Goal: Task Accomplishment & Management: Manage account settings

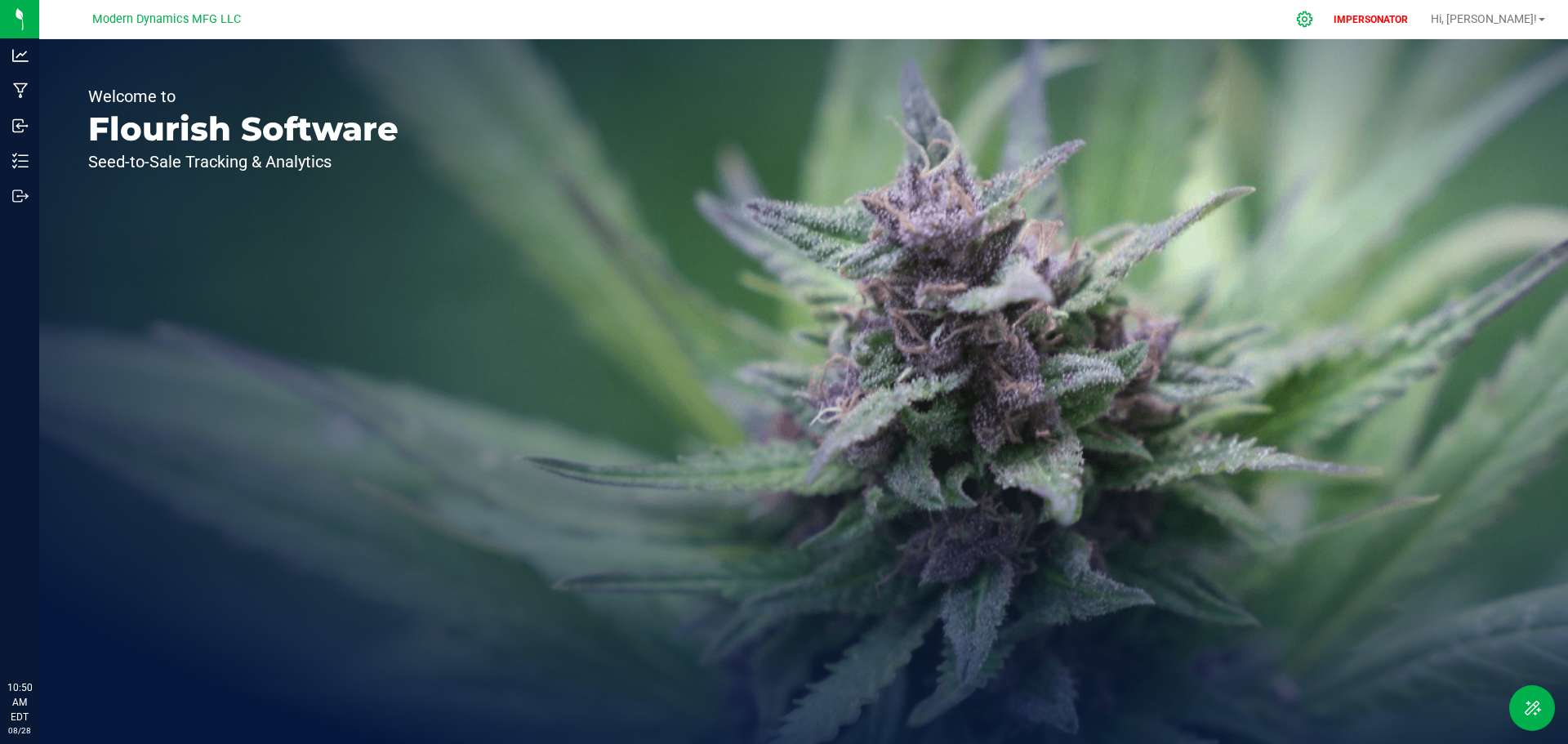
click at [1313, 17] on icon at bounding box center [1304, 19] width 17 height 17
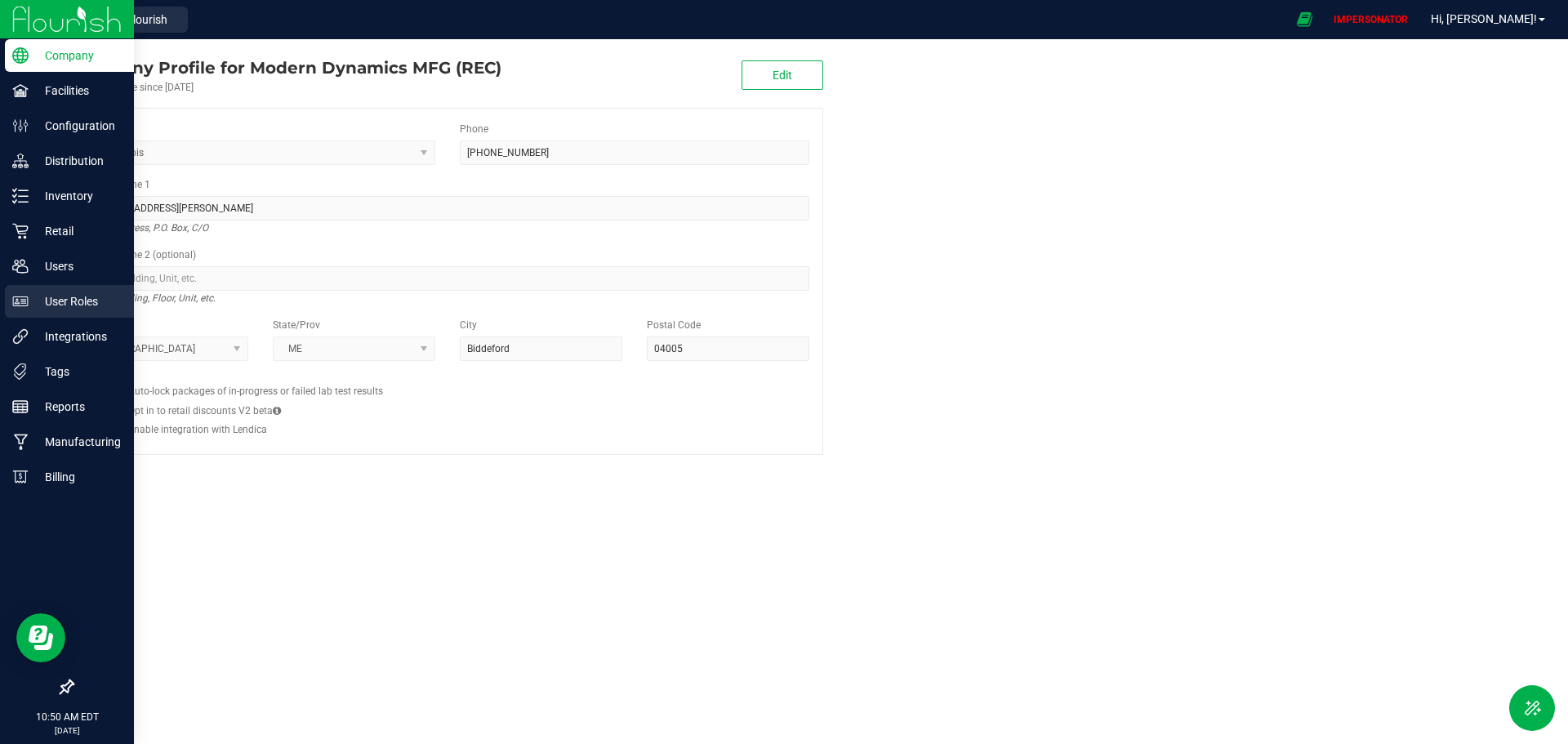
click at [76, 291] on div "User Roles" at bounding box center [69, 301] width 129 height 33
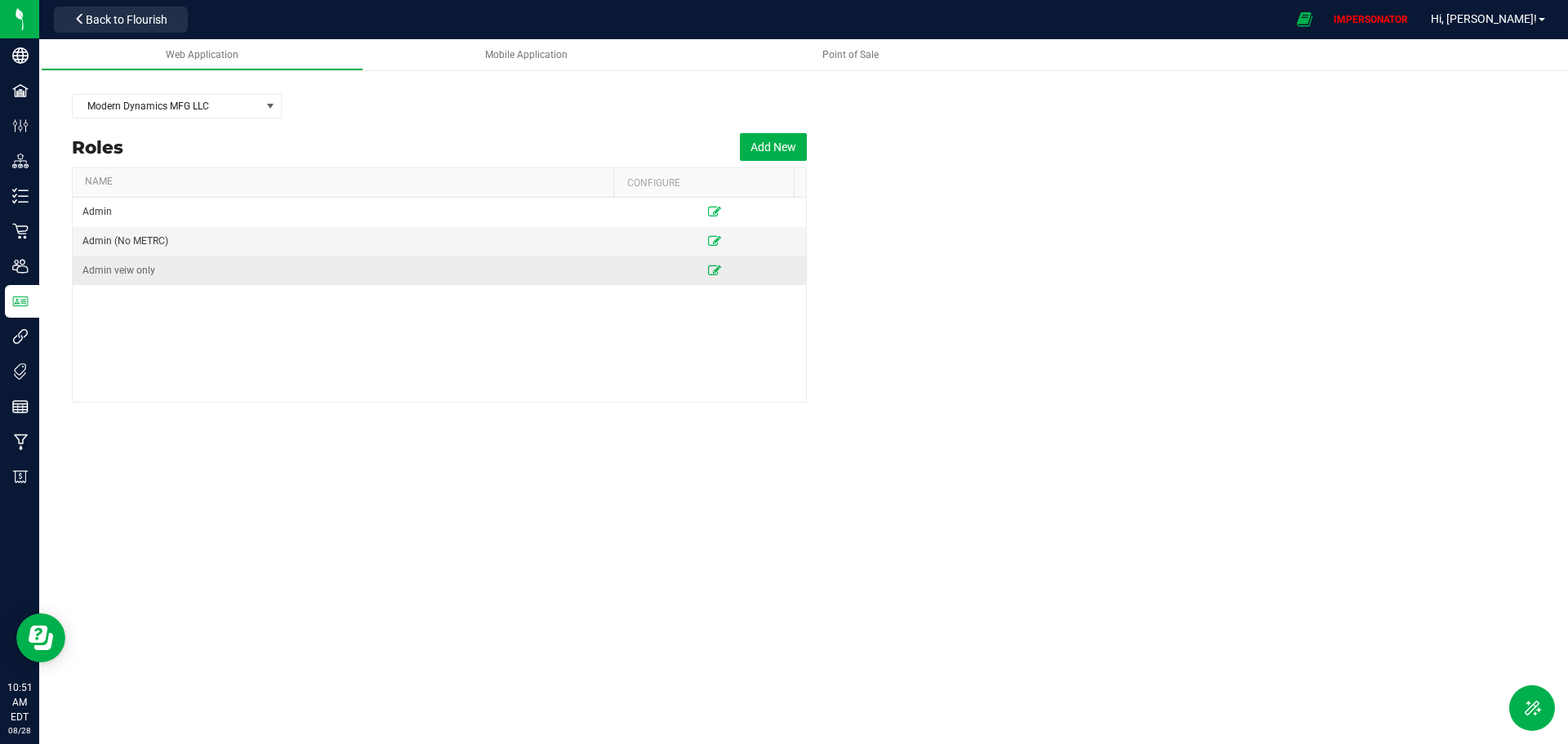
click at [708, 273] on icon at bounding box center [715, 270] width 13 height 10
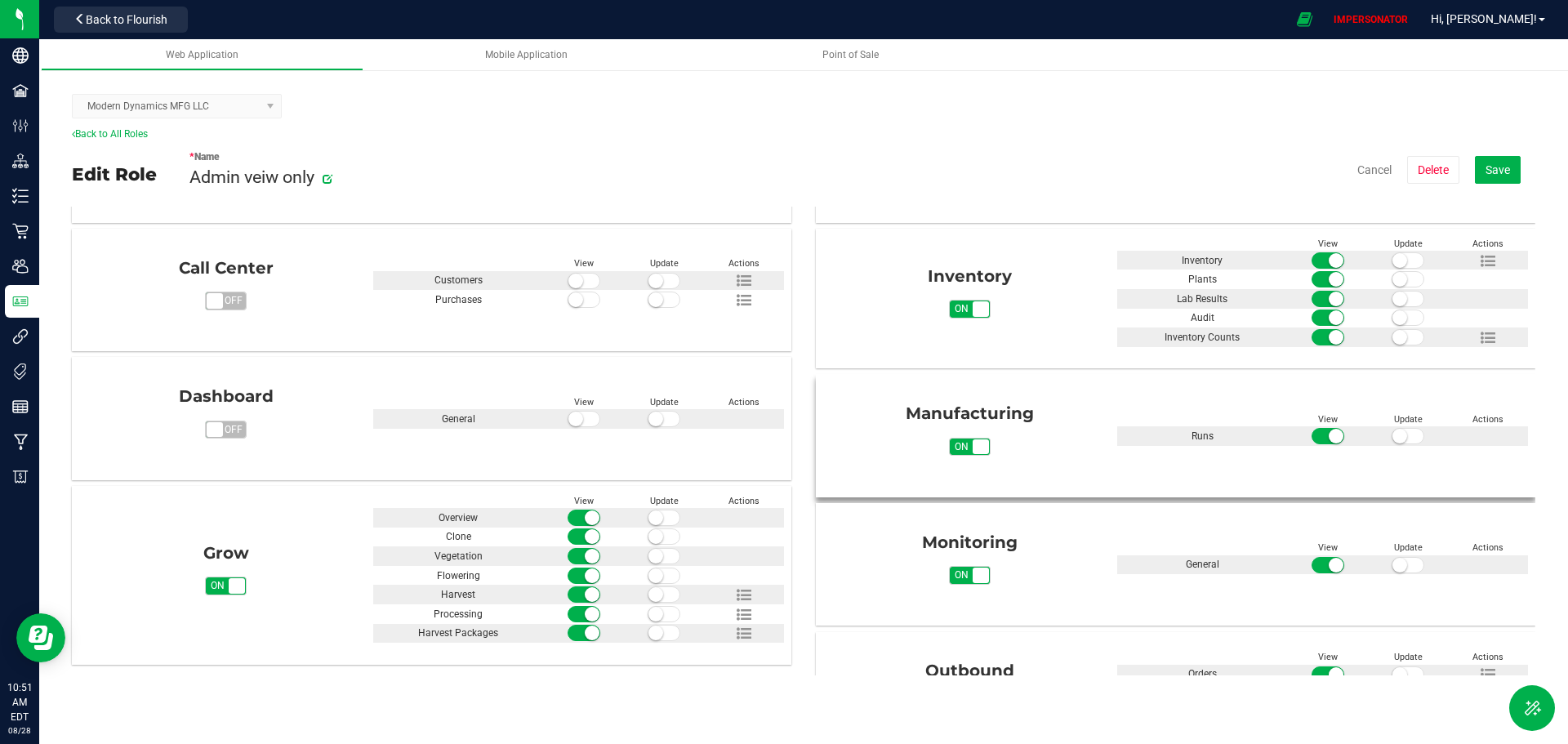
scroll to position [245, 0]
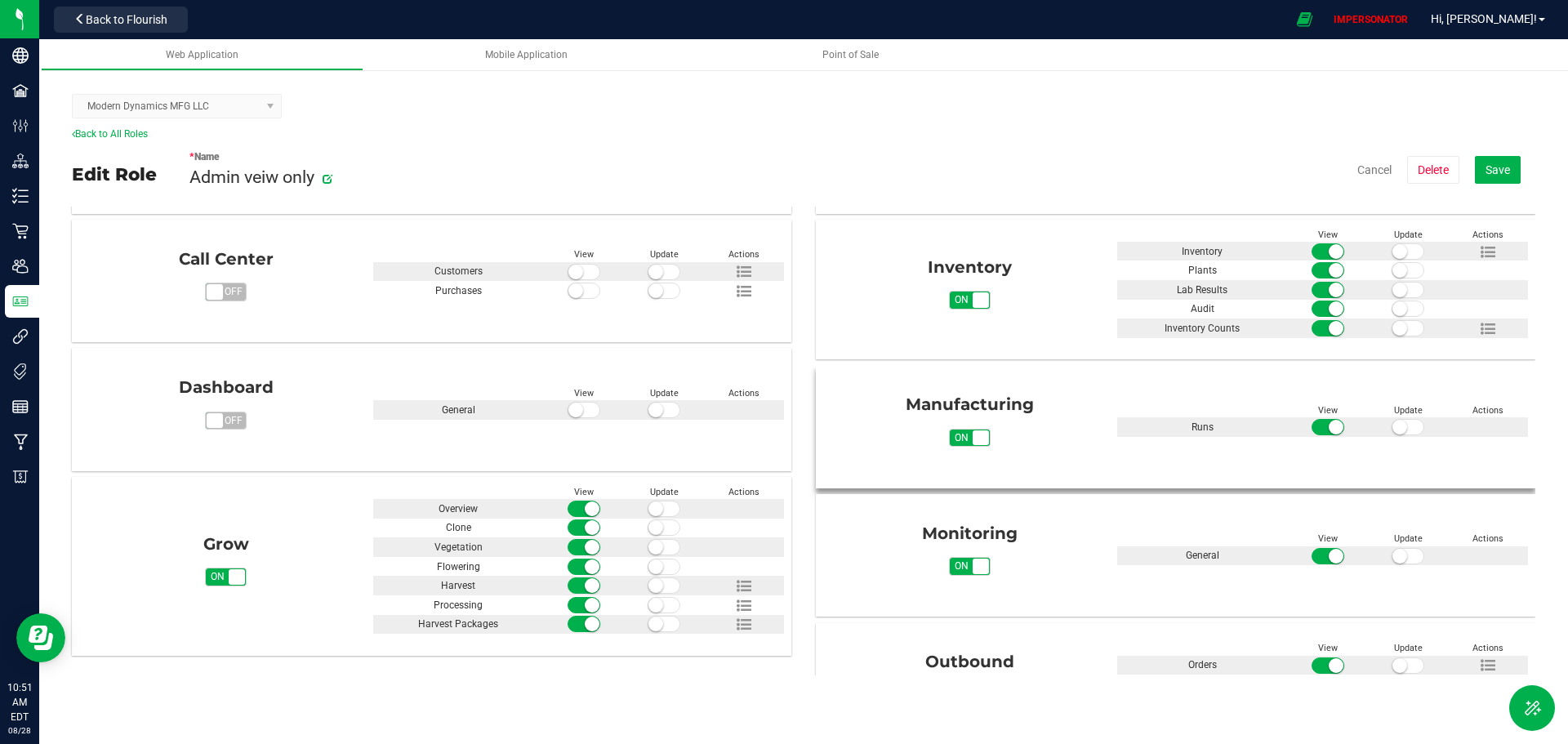
click at [1403, 429] on span at bounding box center [1408, 427] width 33 height 16
click at [1409, 428] on small at bounding box center [1416, 427] width 14 height 14
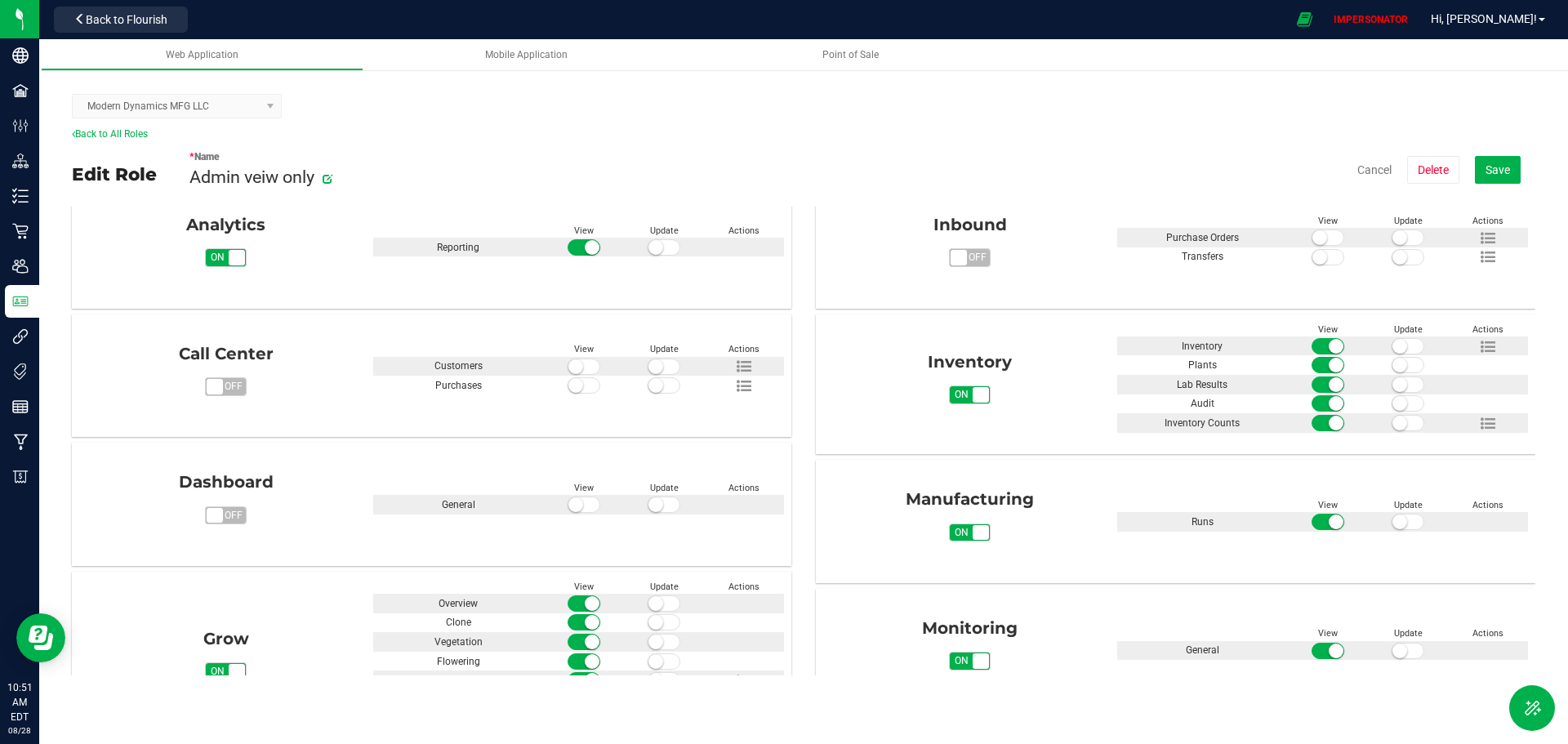
scroll to position [135, 0]
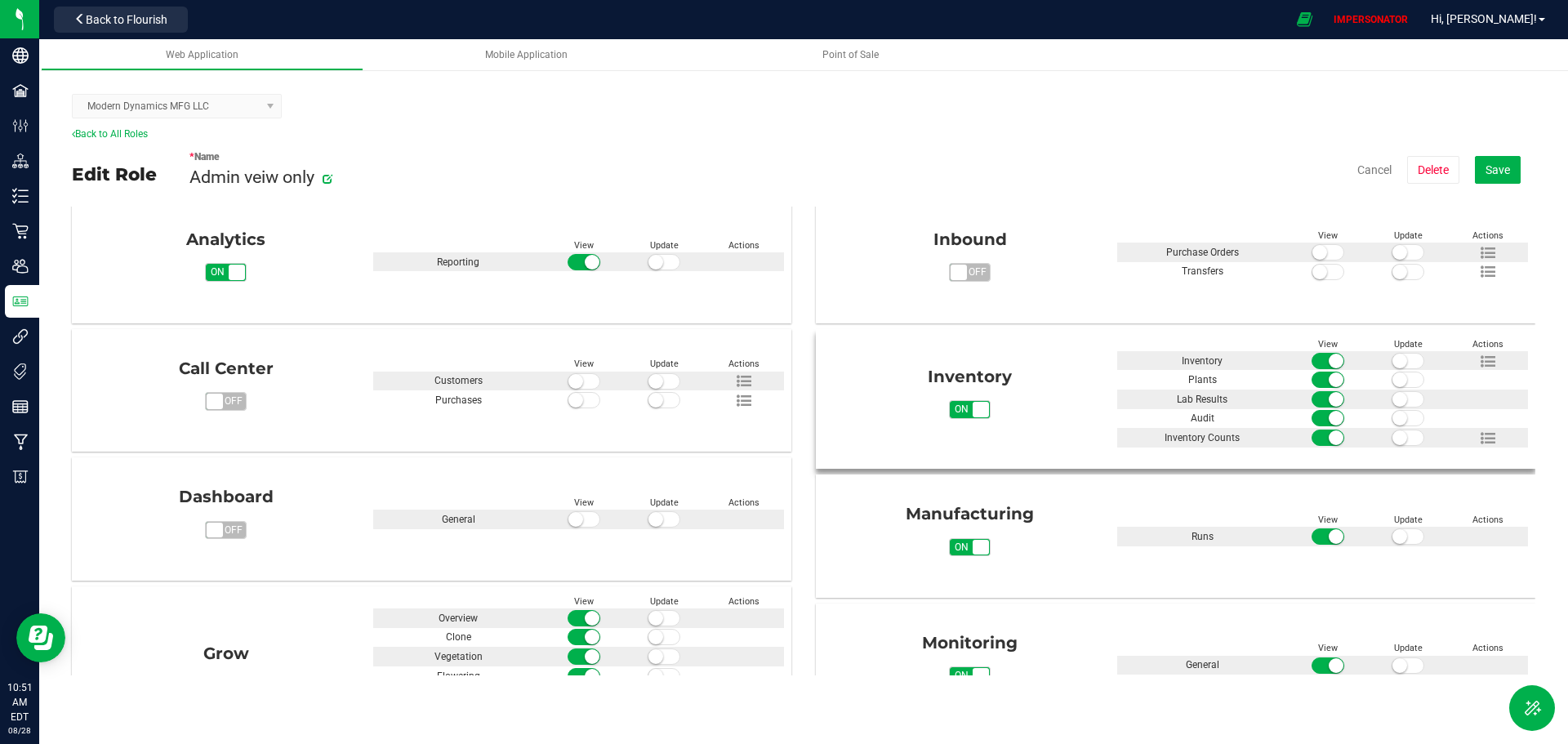
click at [1397, 359] on span at bounding box center [1408, 360] width 33 height 16
click at [1481, 358] on icon at bounding box center [1487, 361] width 14 height 14
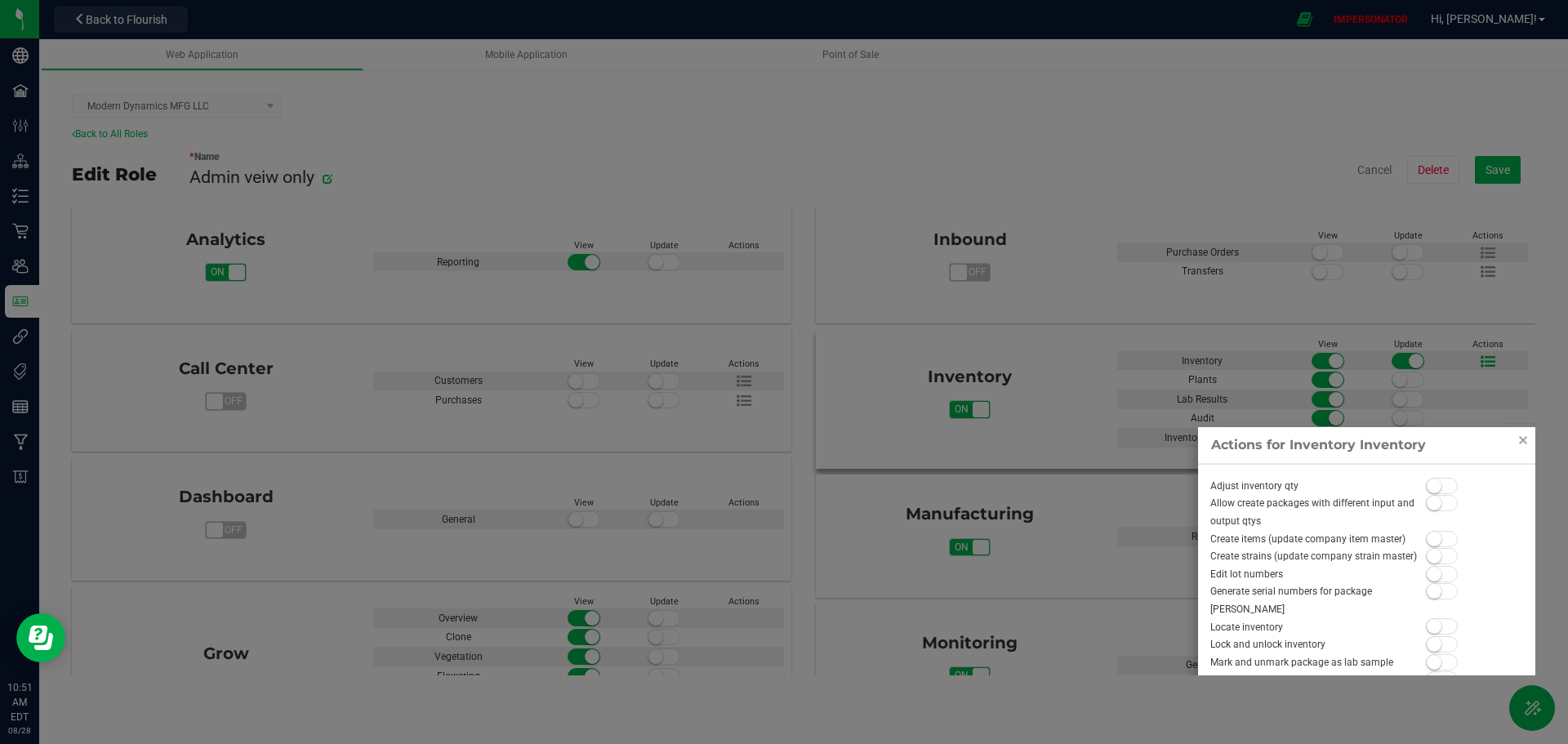
scroll to position [135, 0]
click at [1030, 446] on div at bounding box center [784, 372] width 1568 height 744
click at [1517, 439] on link "Close" at bounding box center [1523, 441] width 19 height 19
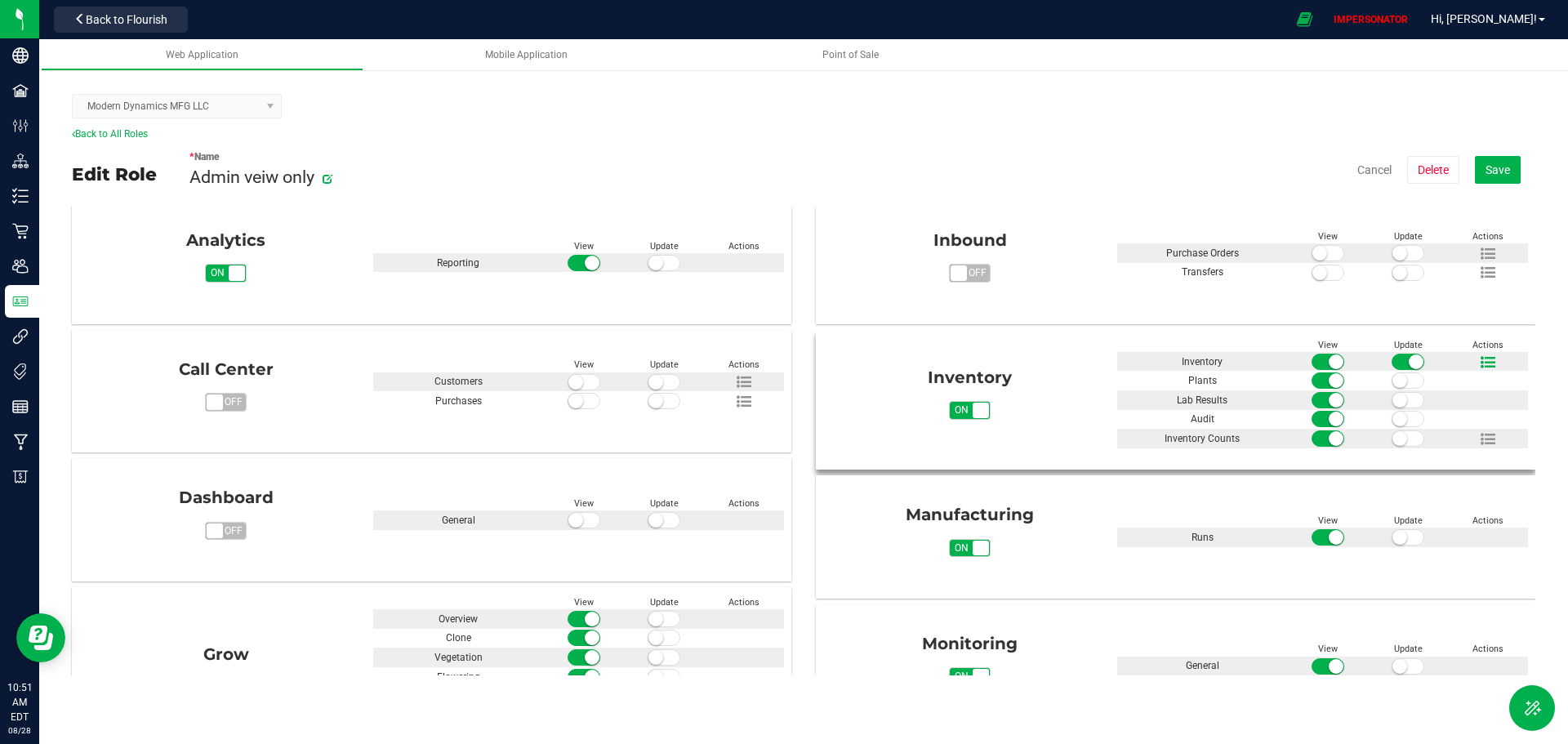
click at [1481, 357] on icon at bounding box center [1487, 362] width 14 height 14
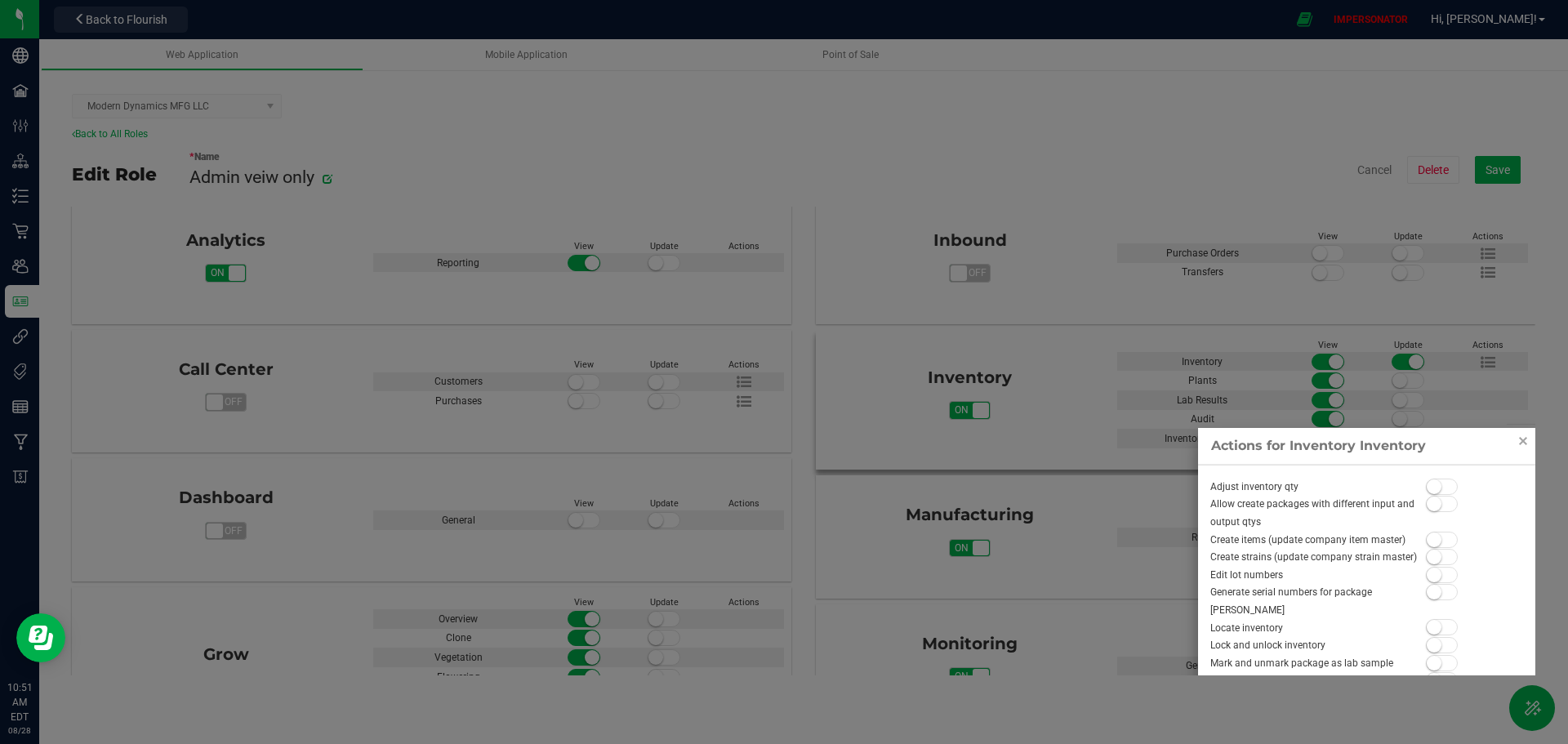
click at [1550, 377] on div at bounding box center [784, 372] width 1568 height 744
click at [1522, 442] on link "Close" at bounding box center [1523, 441] width 19 height 19
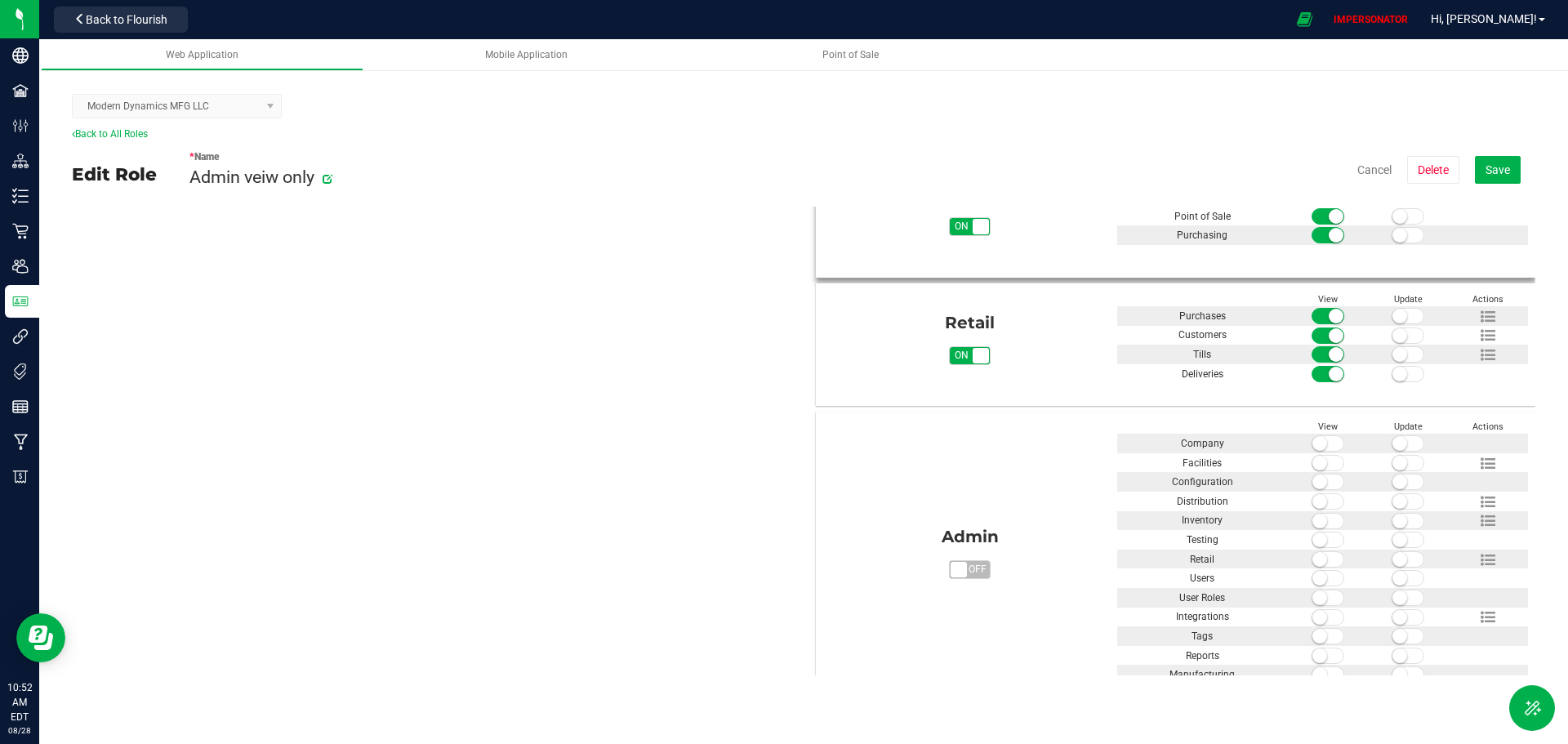
scroll to position [871, 0]
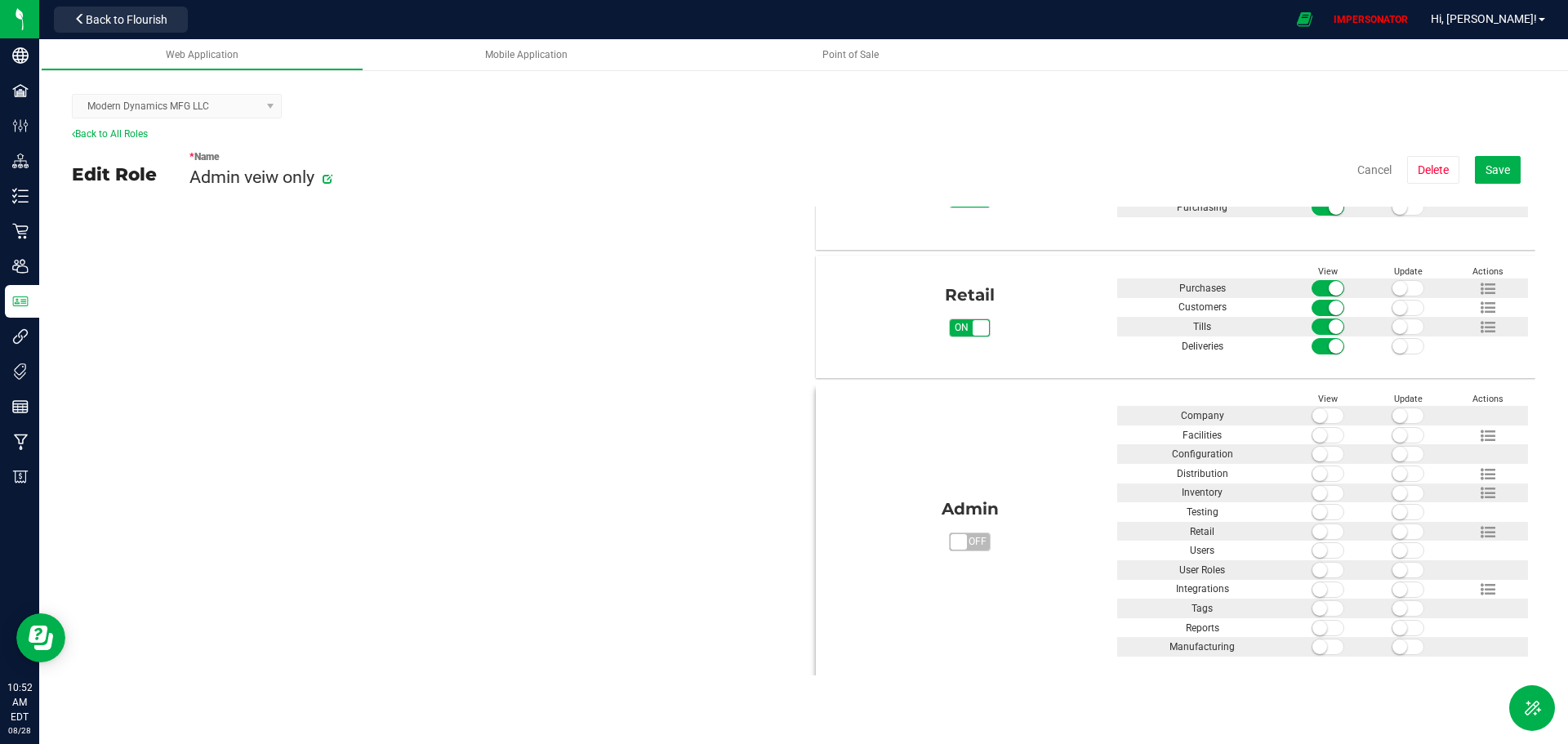
click at [954, 541] on span "on off" at bounding box center [958, 542] width 15 height 15
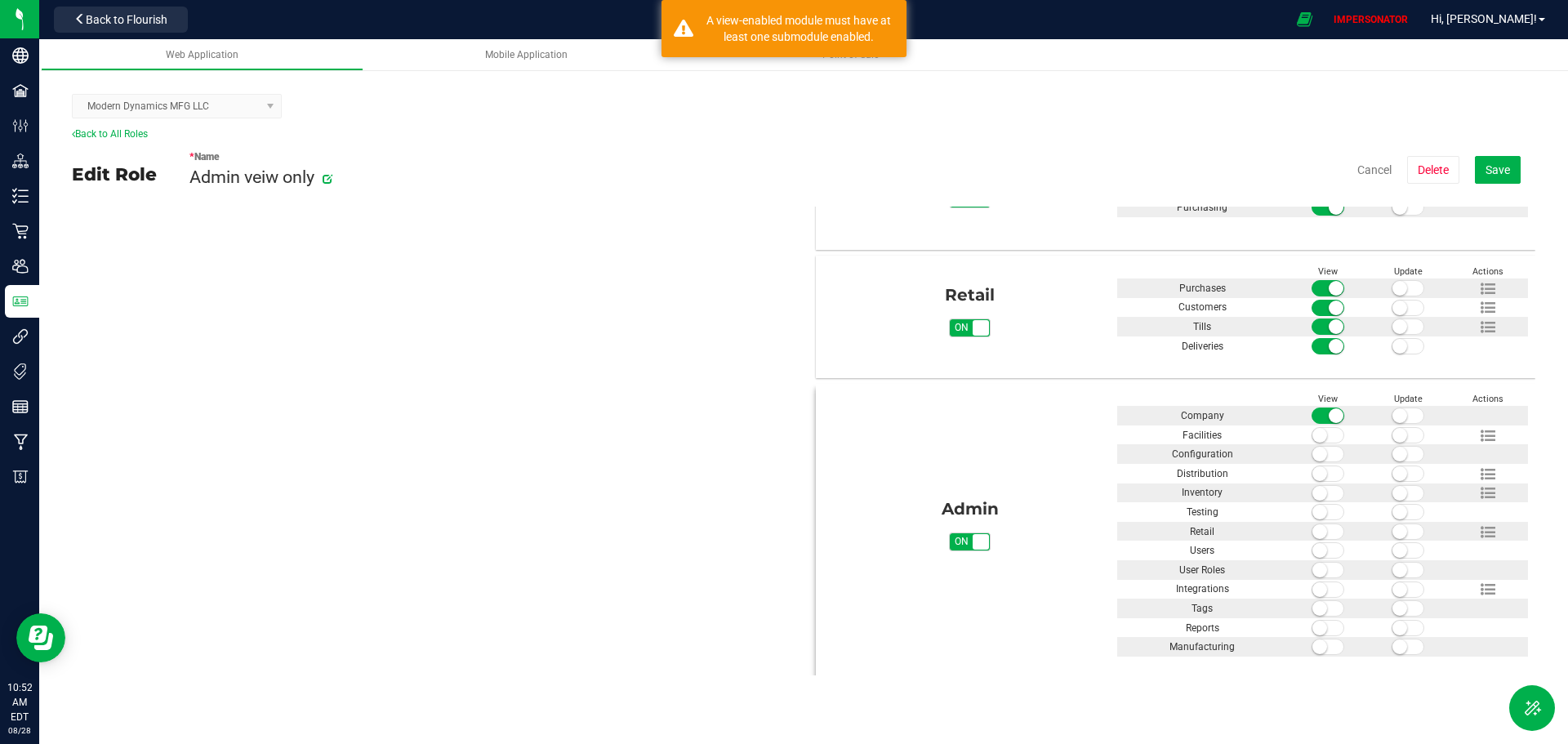
click at [1312, 639] on small at bounding box center [1319, 646] width 14 height 14
click at [1393, 645] on small at bounding box center [1399, 646] width 14 height 14
click at [1329, 646] on small at bounding box center [1336, 646] width 14 height 14
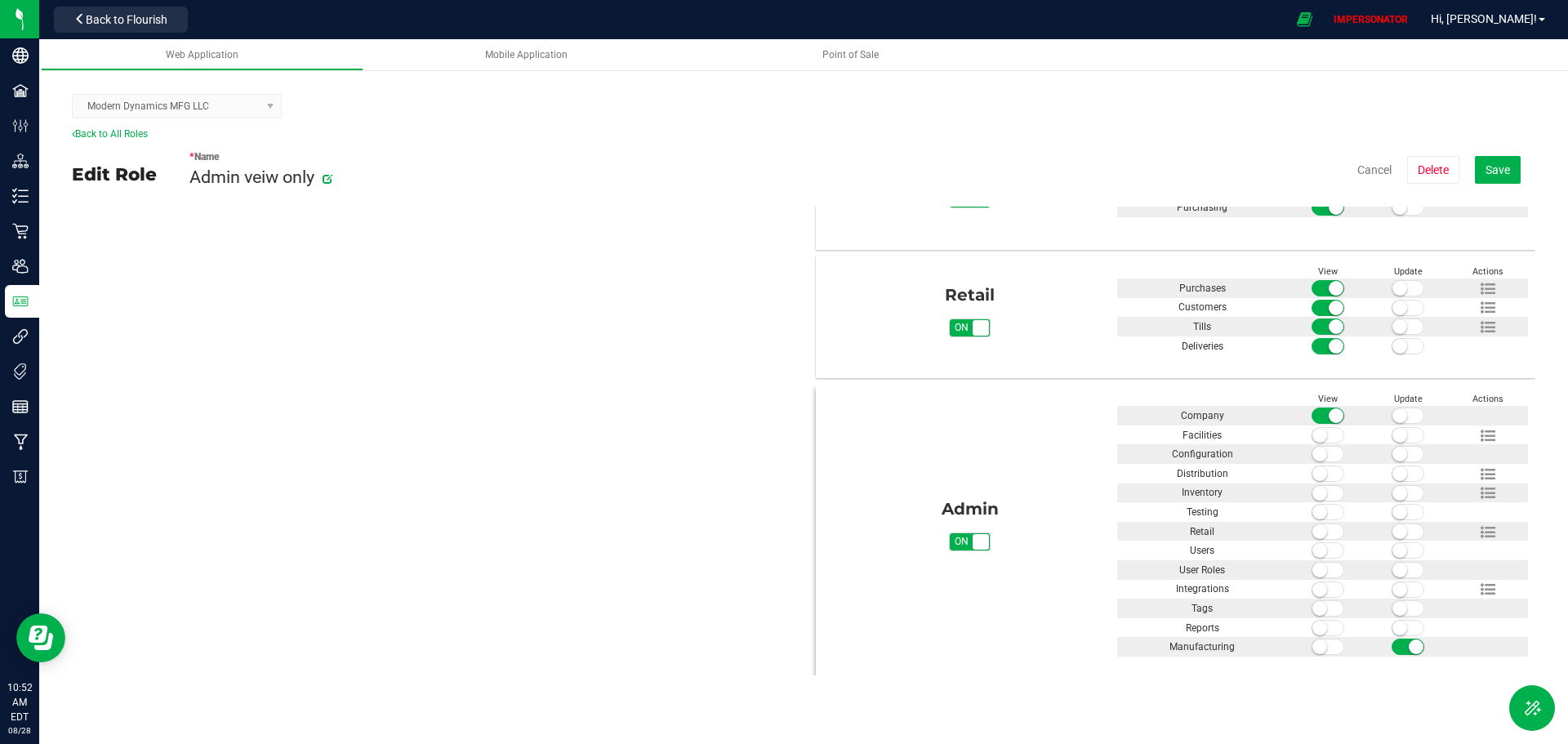
click at [1409, 647] on small at bounding box center [1416, 646] width 14 height 14
click at [958, 543] on span "on" at bounding box center [961, 542] width 24 height 17
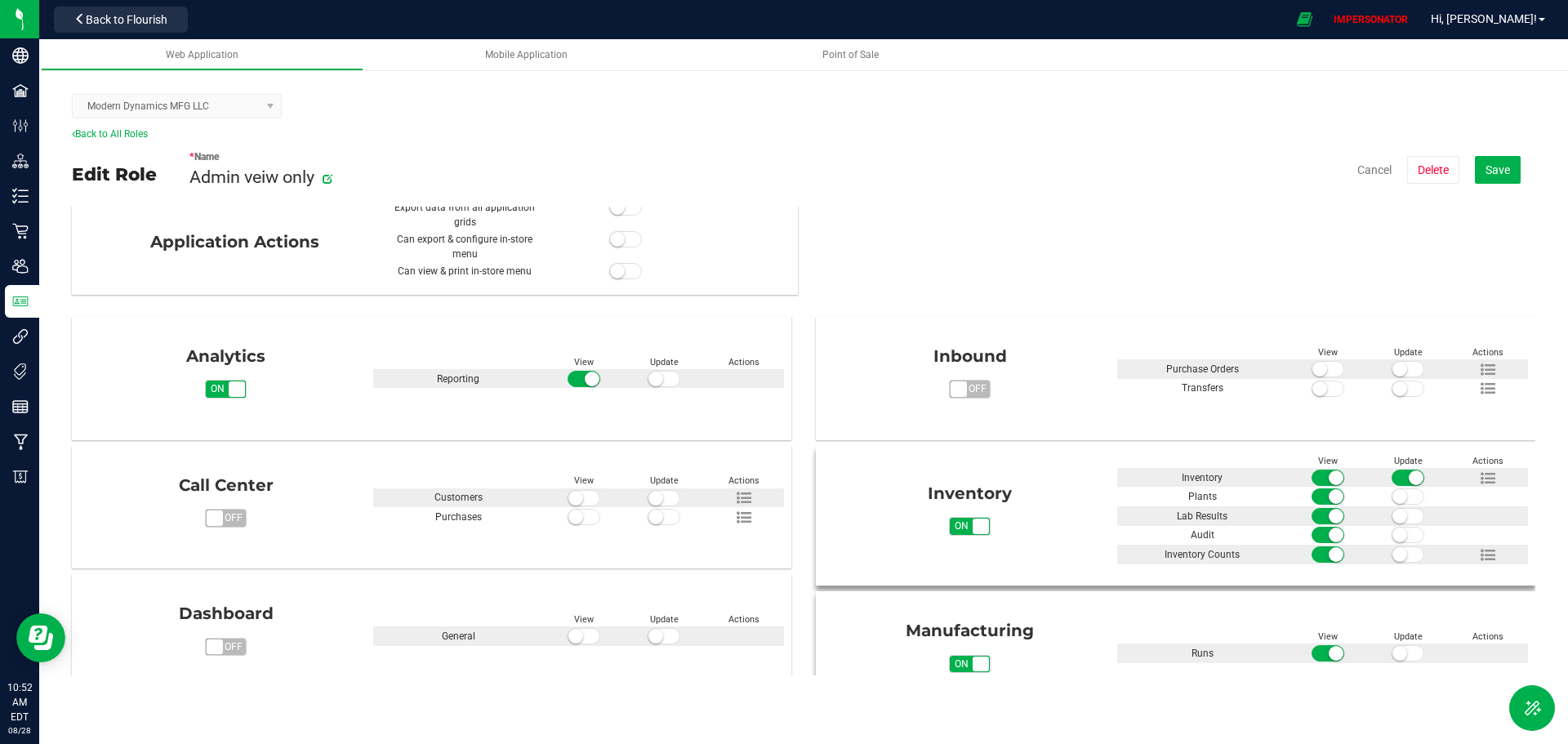
scroll to position [0, 0]
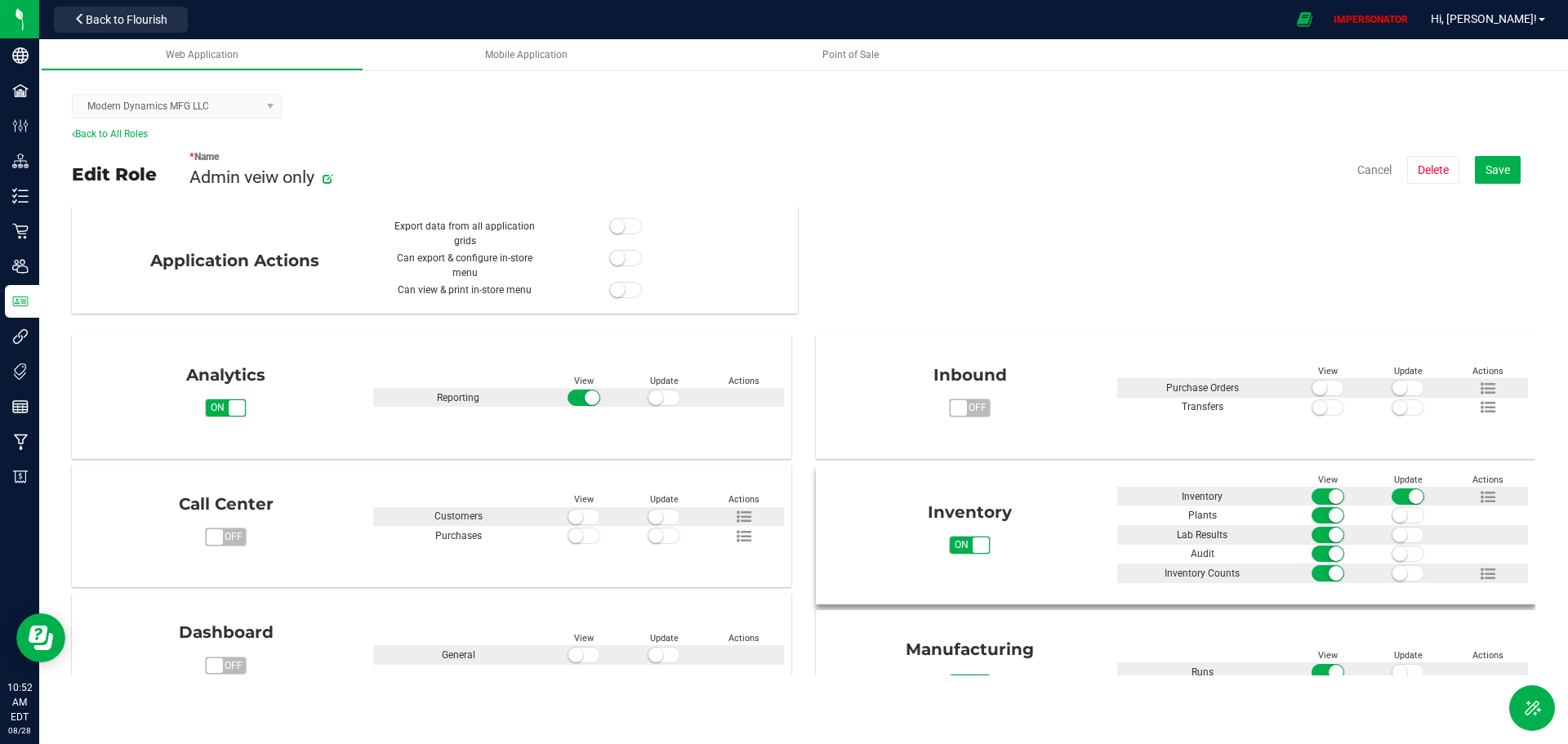
click at [1393, 517] on small at bounding box center [1399, 515] width 14 height 14
click at [1393, 536] on small at bounding box center [1399, 535] width 14 height 14
click at [1393, 550] on small at bounding box center [1399, 553] width 14 height 14
click at [1395, 568] on span at bounding box center [1408, 573] width 33 height 16
click at [1502, 176] on button "Save" at bounding box center [1498, 170] width 46 height 28
